Goal: Task Accomplishment & Management: Use online tool/utility

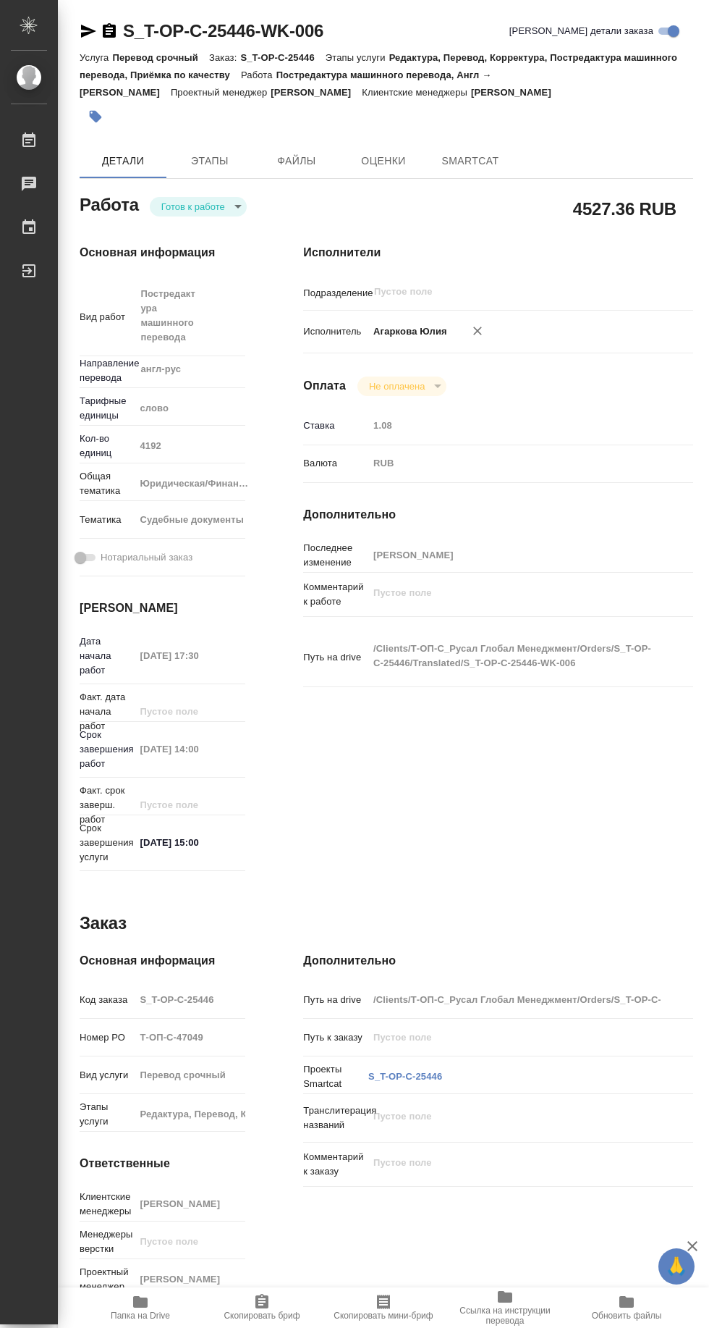
type textarea "x"
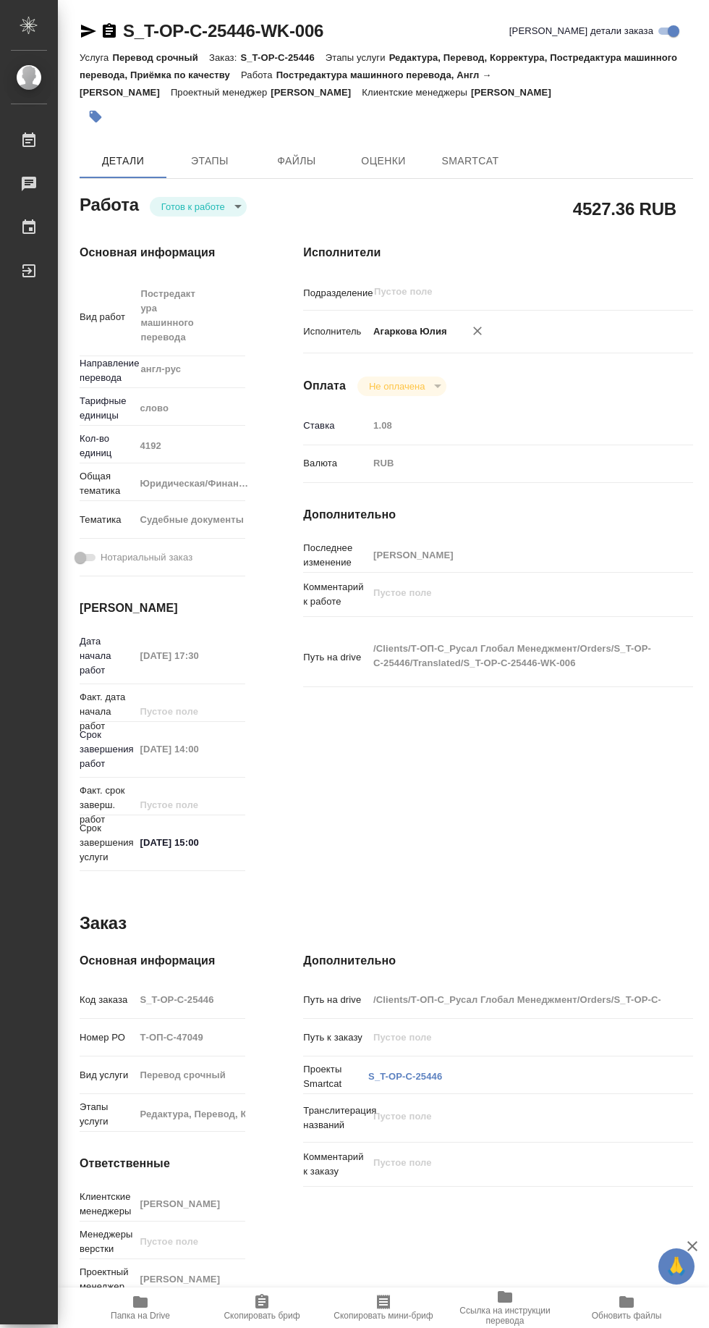
type textarea "x"
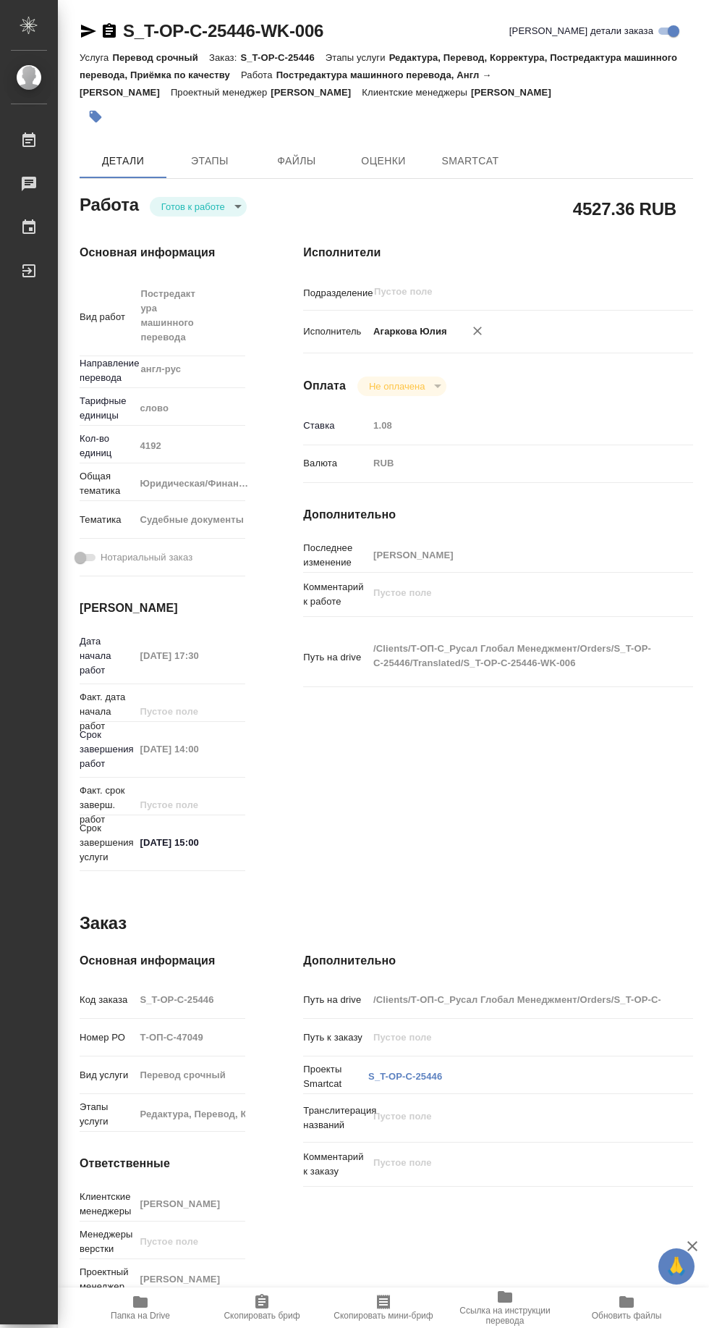
click at [85, 33] on icon "button" at bounding box center [88, 31] width 15 height 13
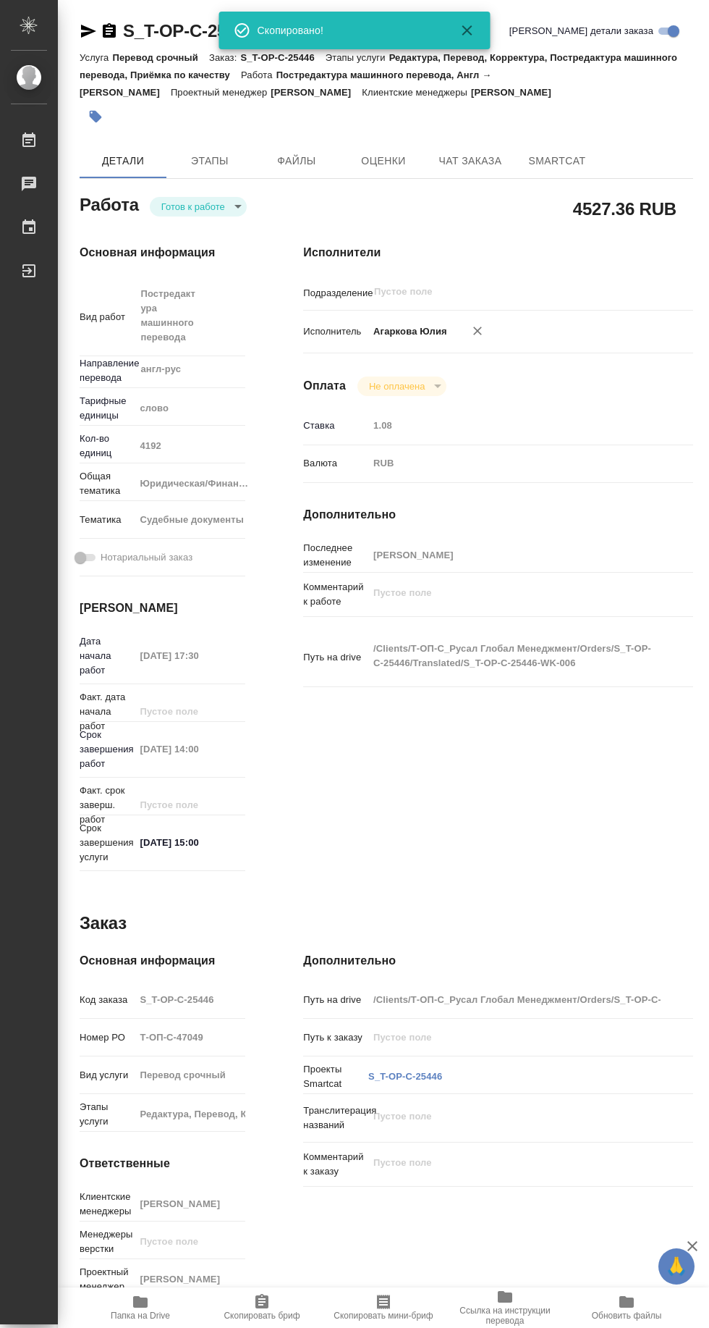
type textarea "x"
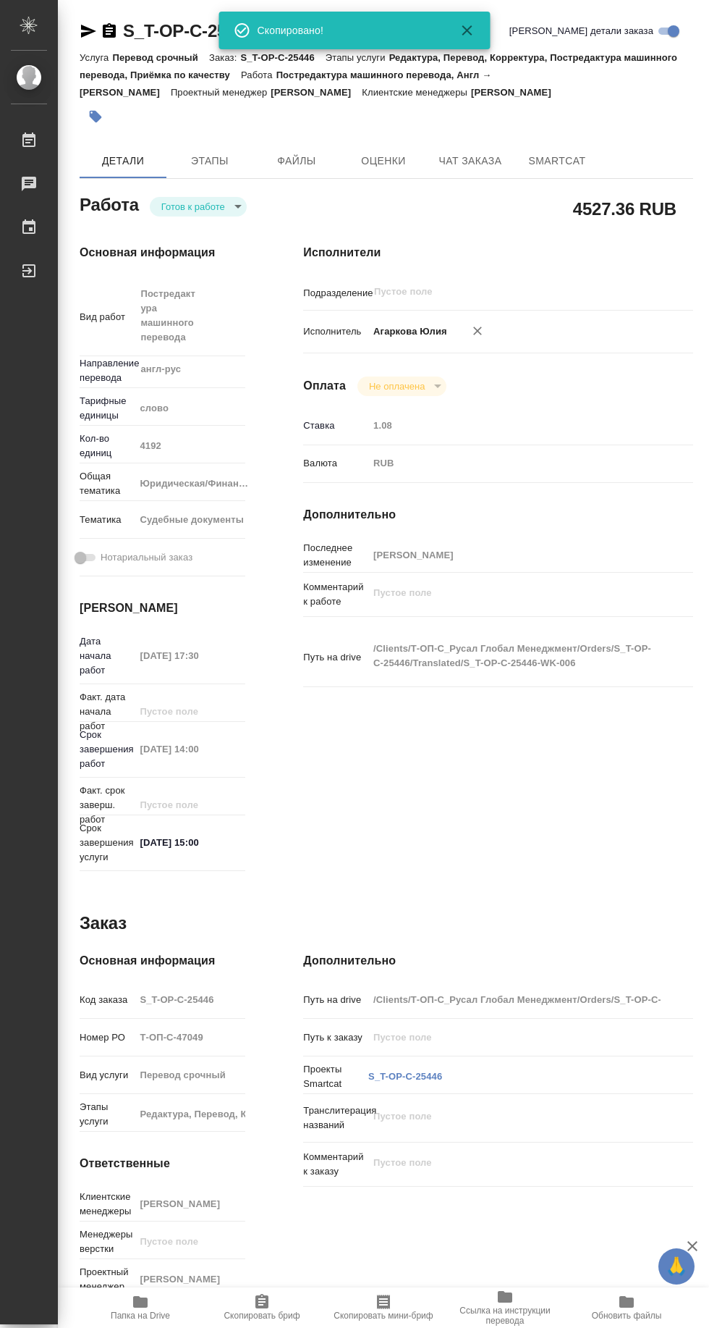
type textarea "x"
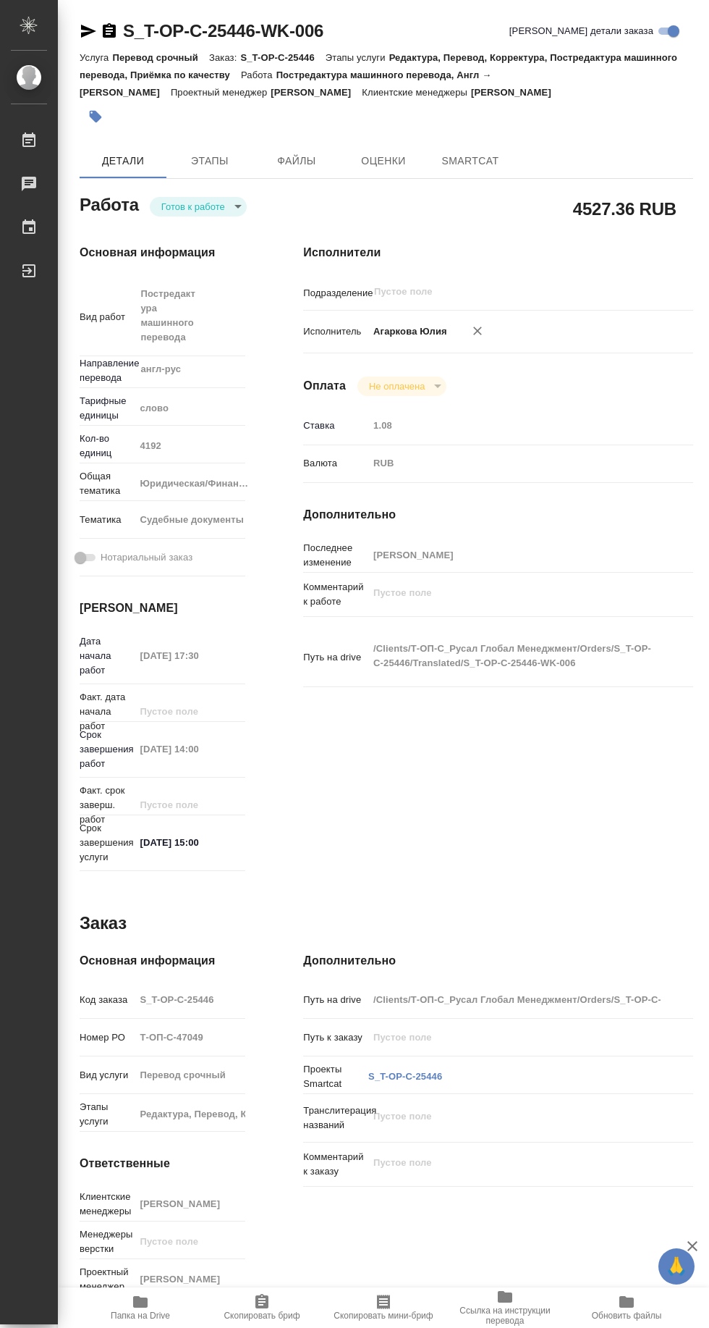
type textarea "x"
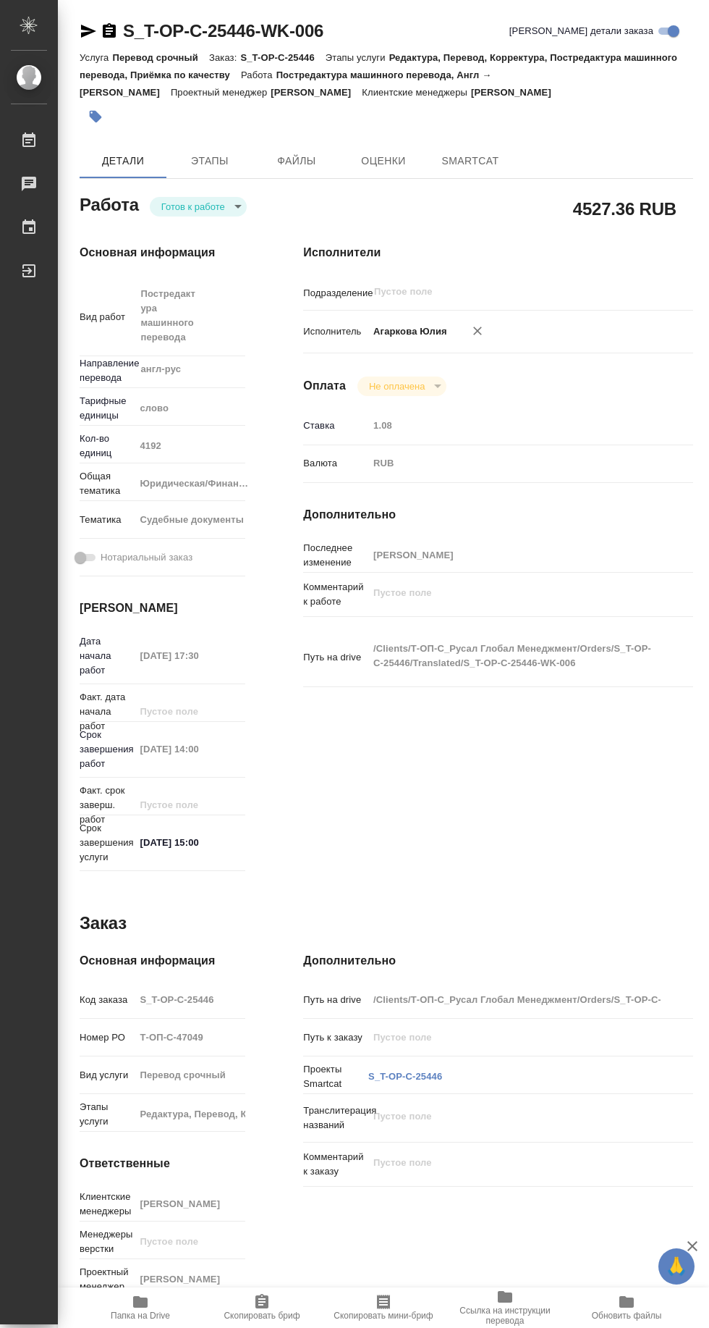
type textarea "x"
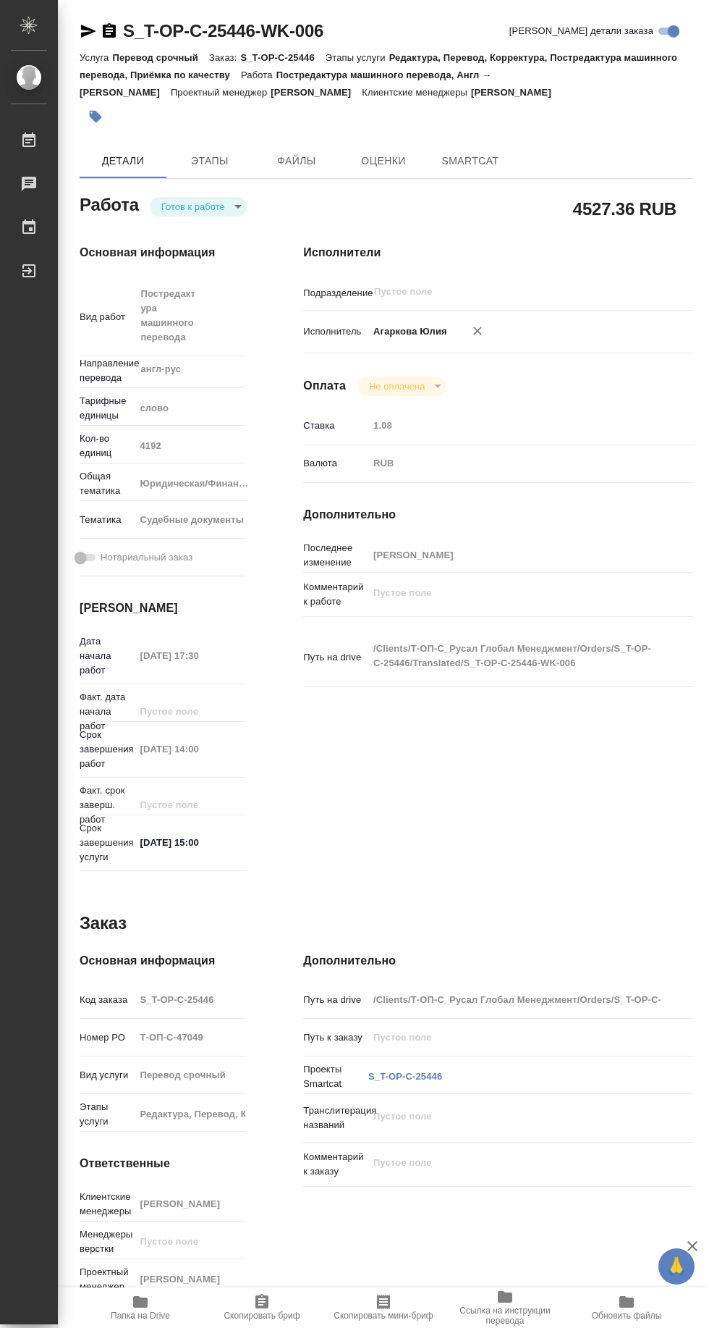
type textarea "x"
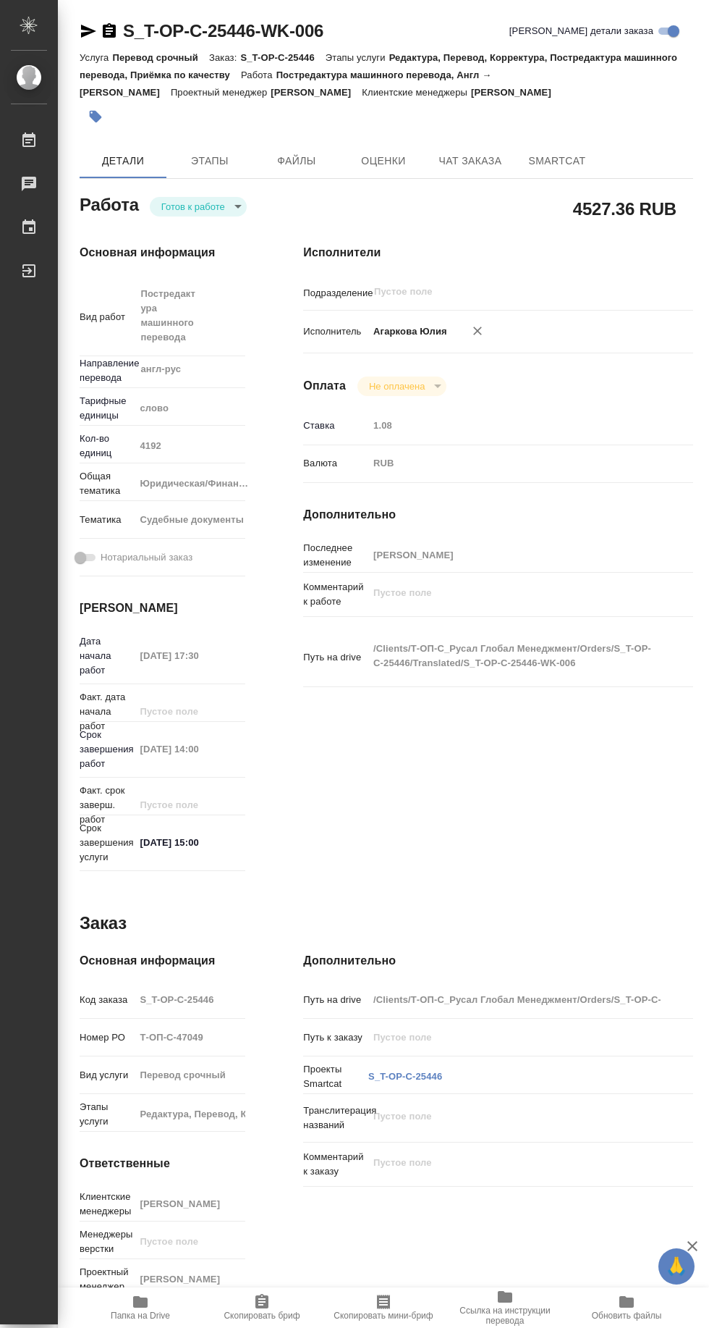
type textarea "x"
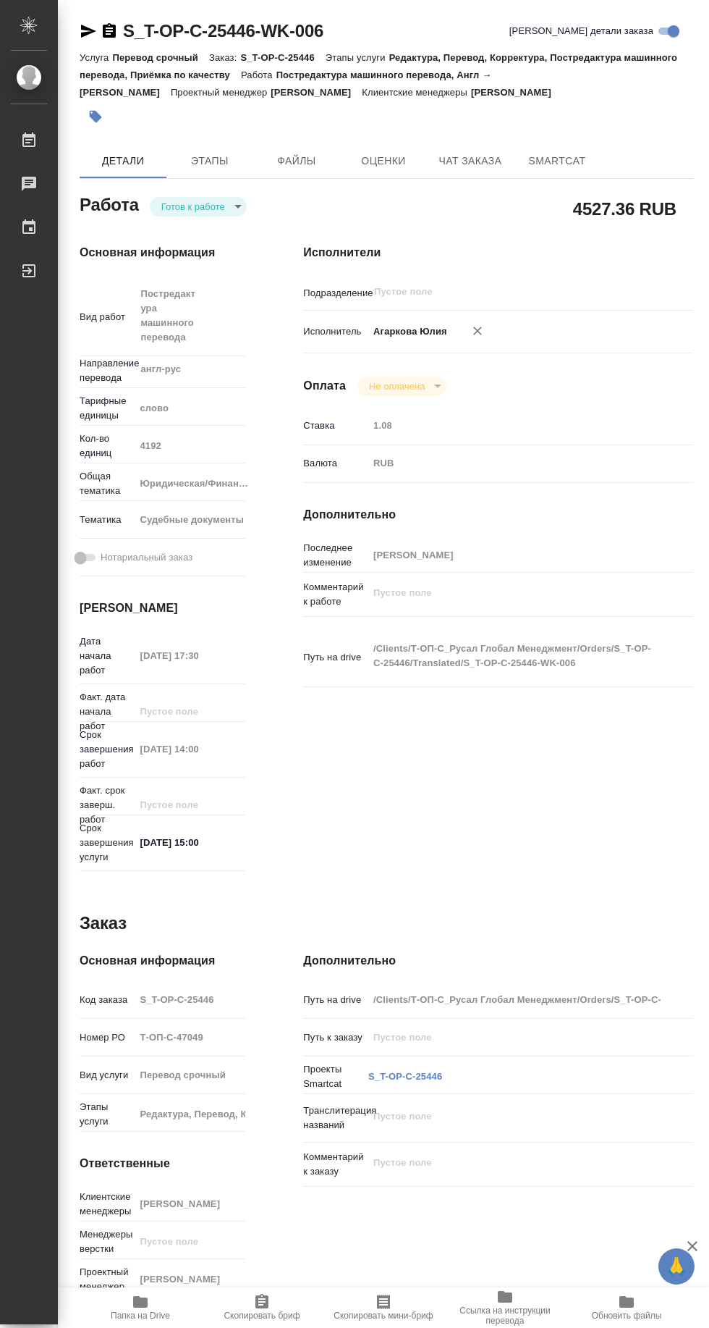
type textarea "x"
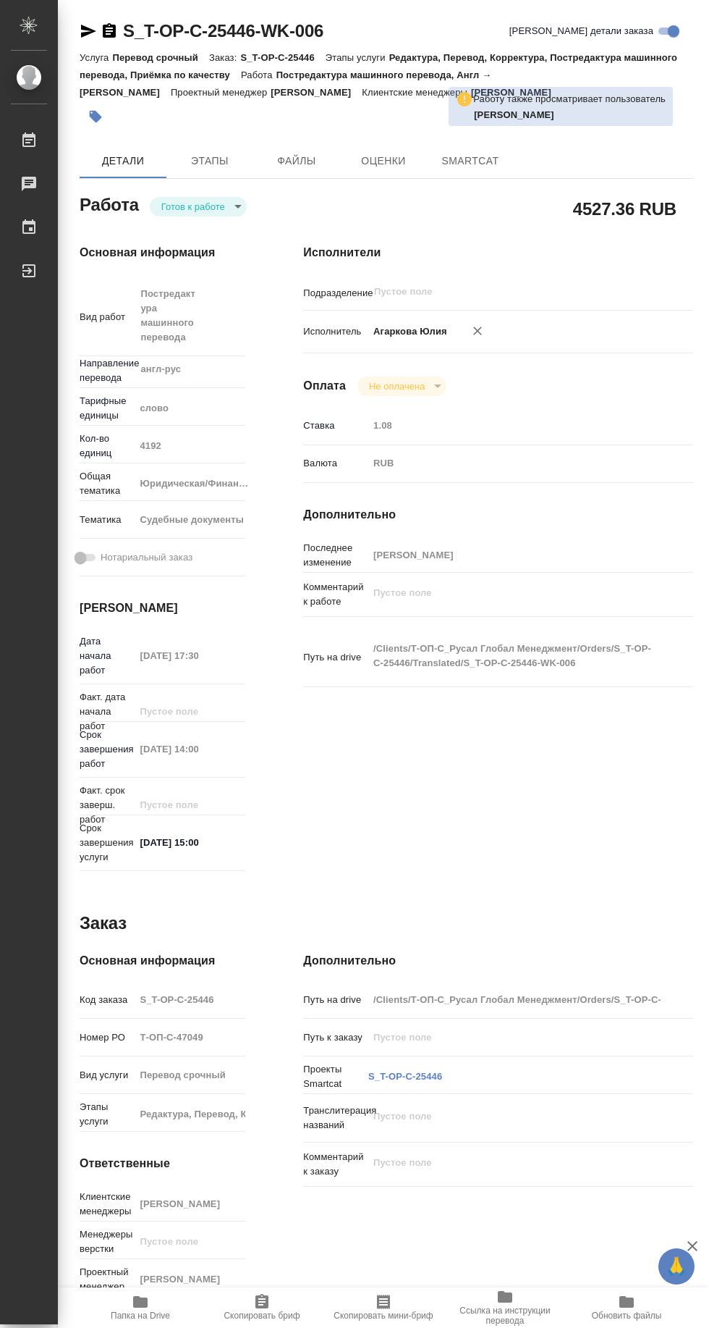
type textarea "x"
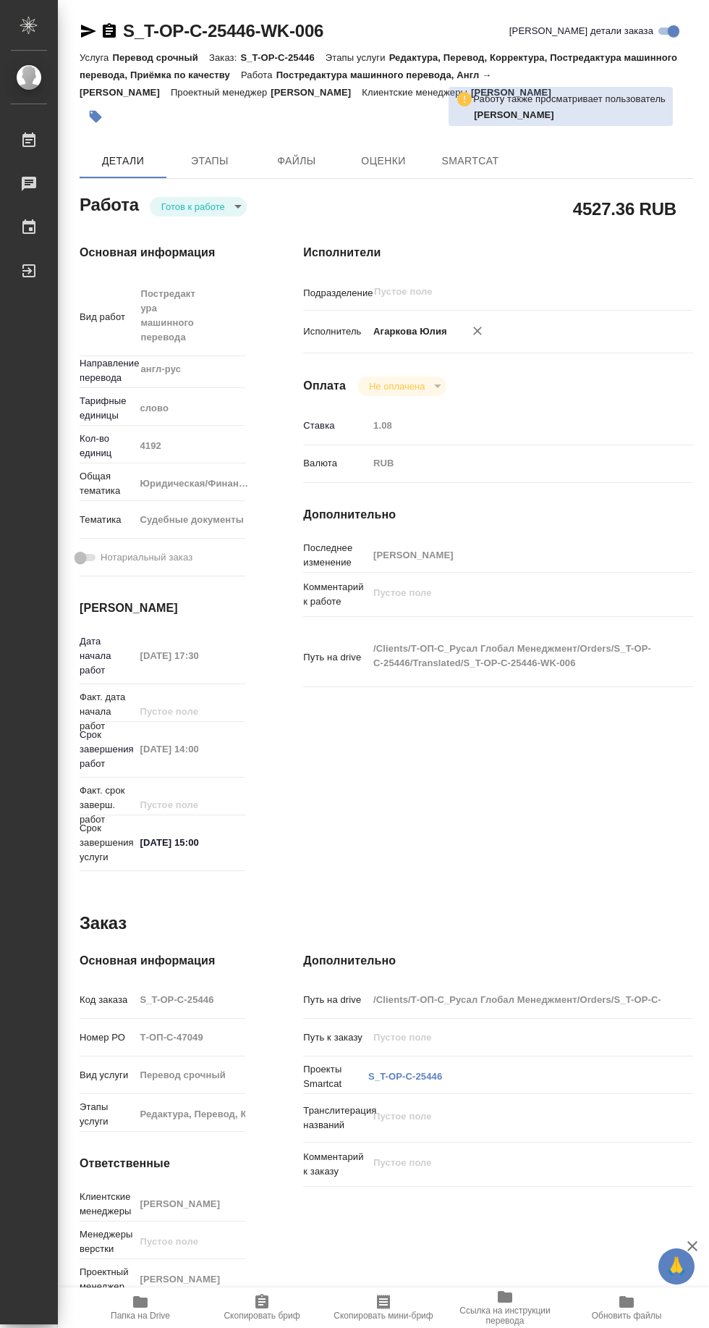
type textarea "x"
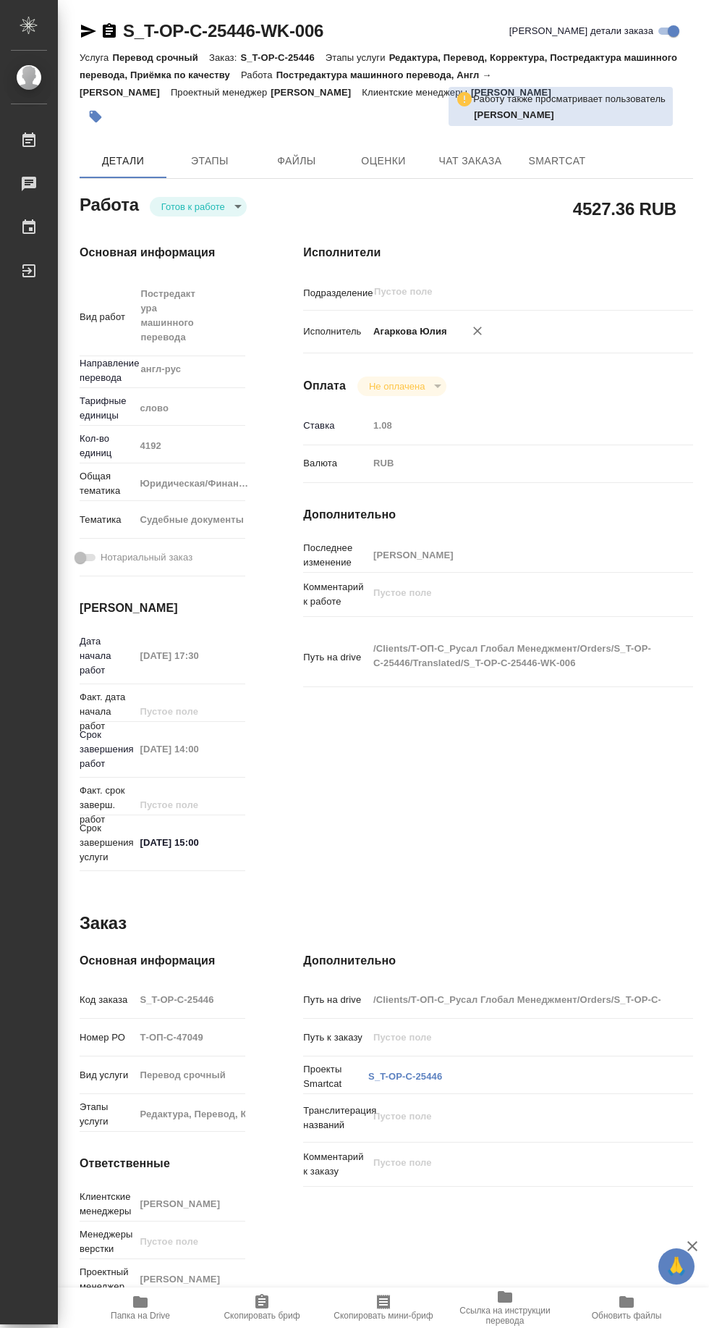
type textarea "x"
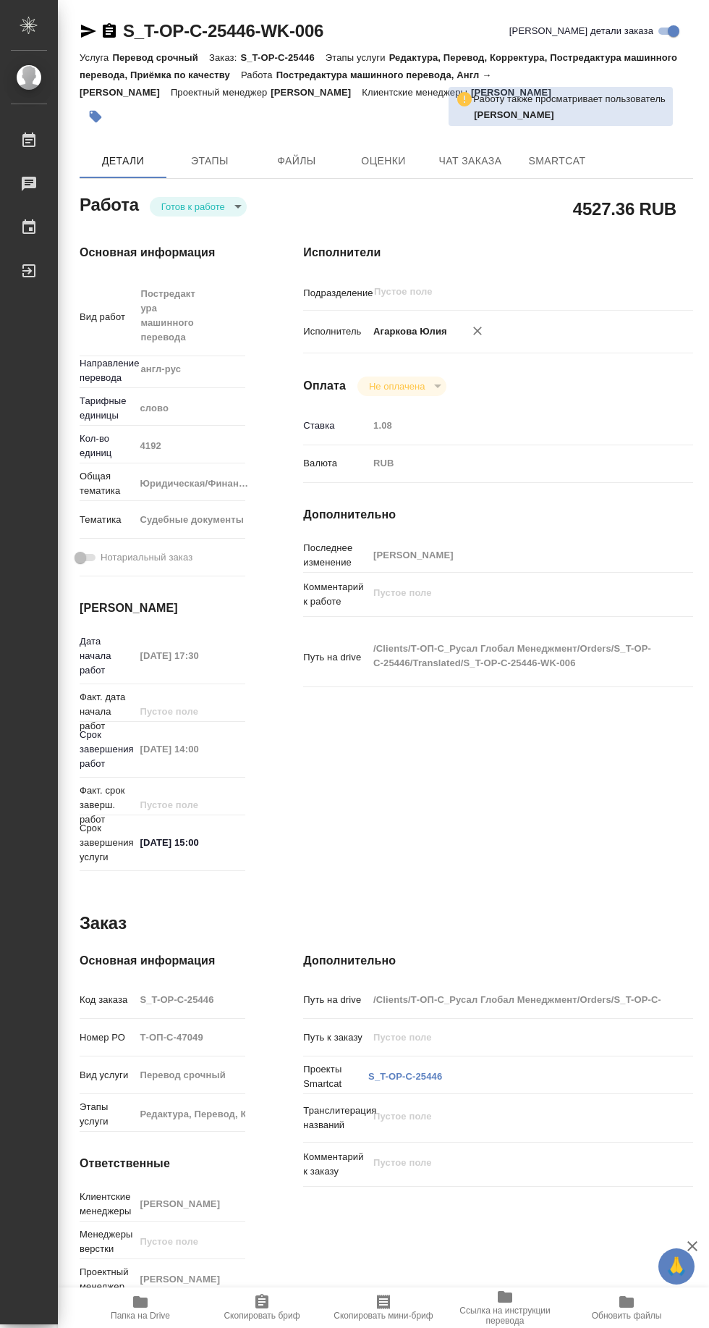
type textarea "x"
